Goal: Task Accomplishment & Management: Complete application form

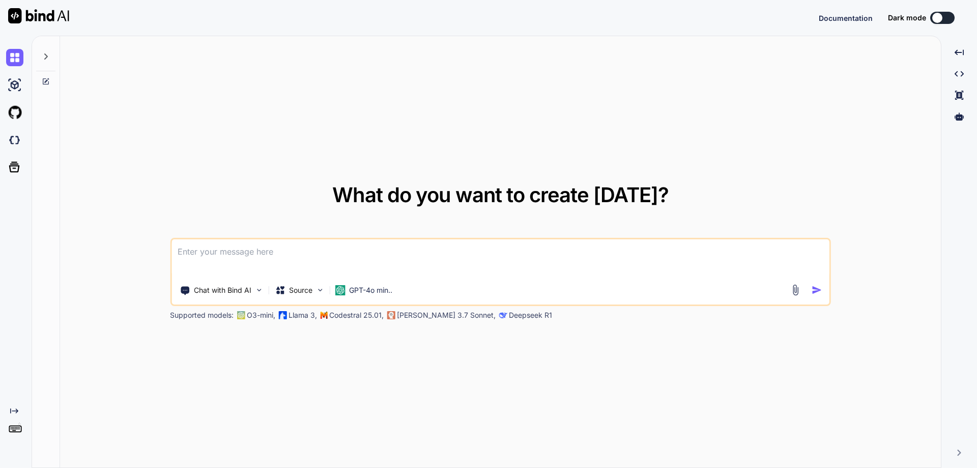
type textarea "x"
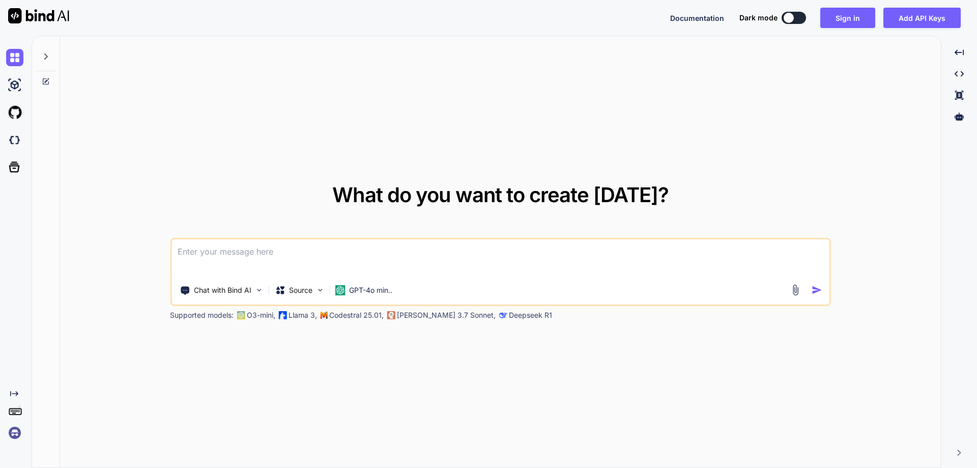
click at [227, 249] on textarea at bounding box center [501, 258] width 658 height 38
